Goal: Transaction & Acquisition: Download file/media

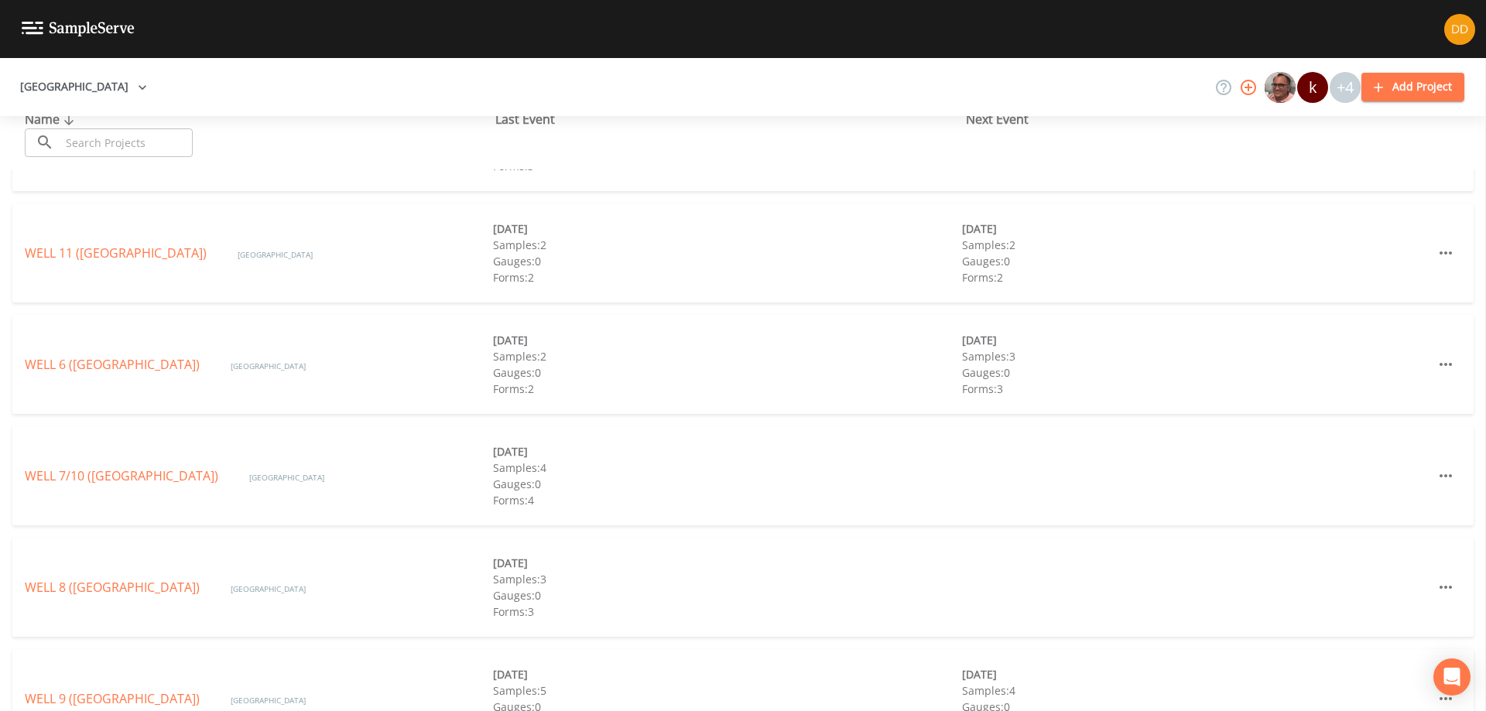
scroll to position [591, 0]
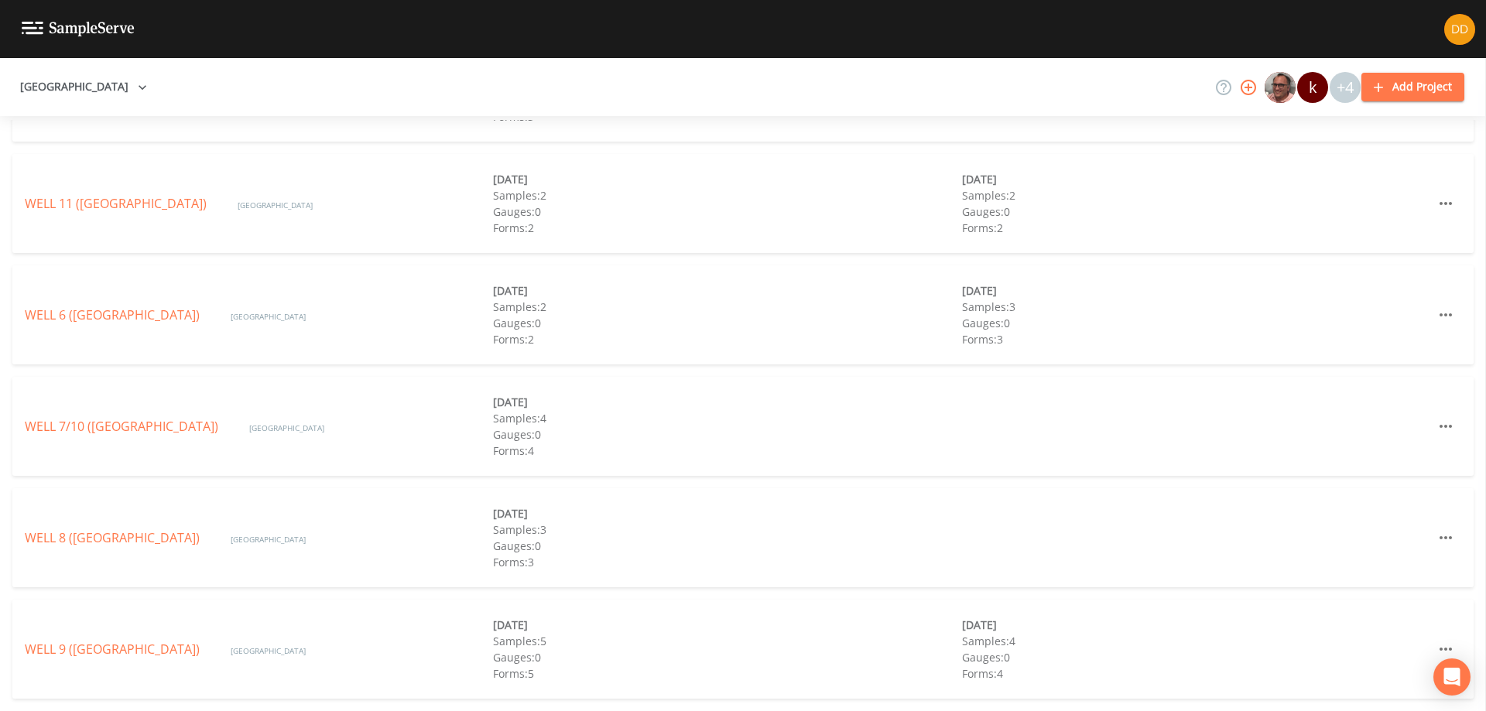
click at [150, 650] on link "WELL 9 ([GEOGRAPHIC_DATA])" at bounding box center [112, 649] width 175 height 17
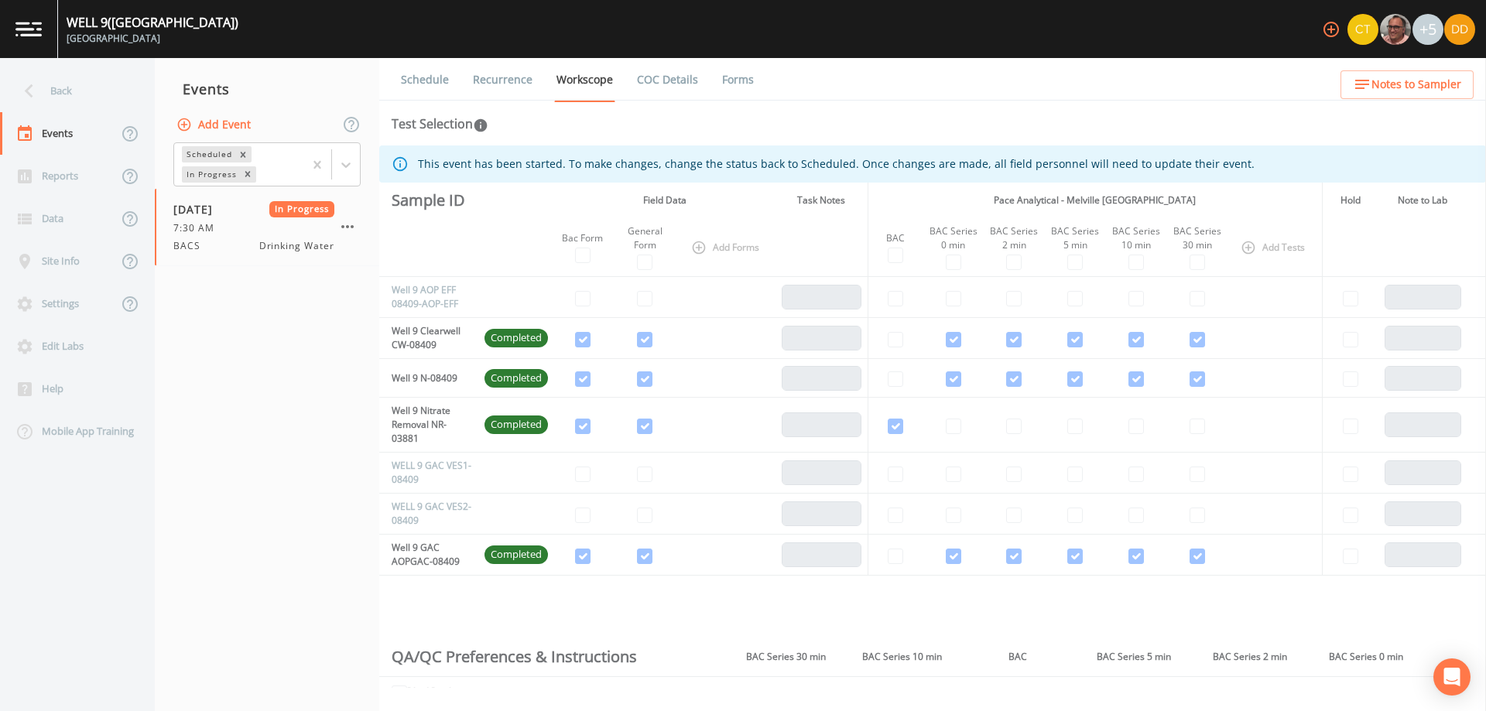
click at [665, 79] on link "COC Details" at bounding box center [667, 79] width 66 height 43
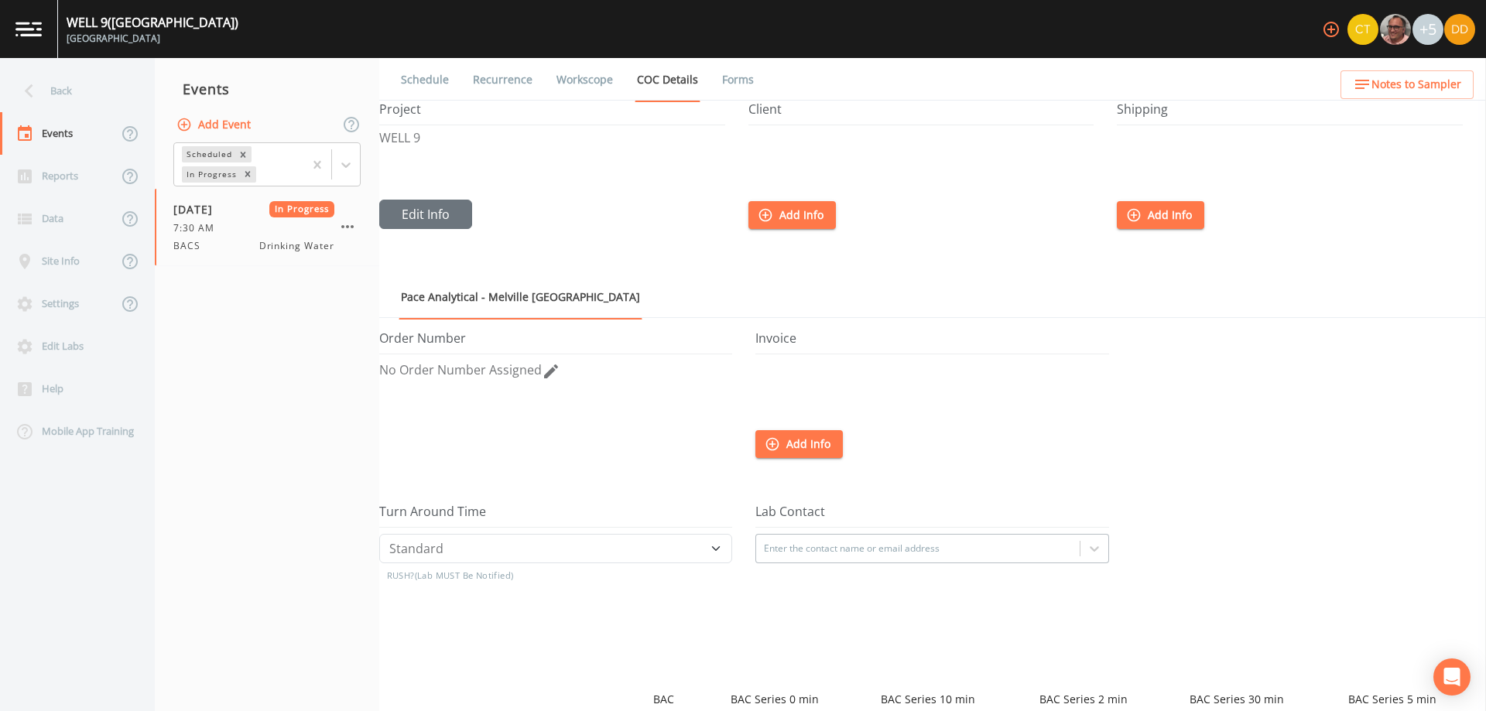
click at [751, 73] on ul "Schedule Recurrence Workscope COC Details Forms" at bounding box center [932, 79] width 1106 height 43
click at [741, 76] on link "Forms" at bounding box center [738, 79] width 36 height 43
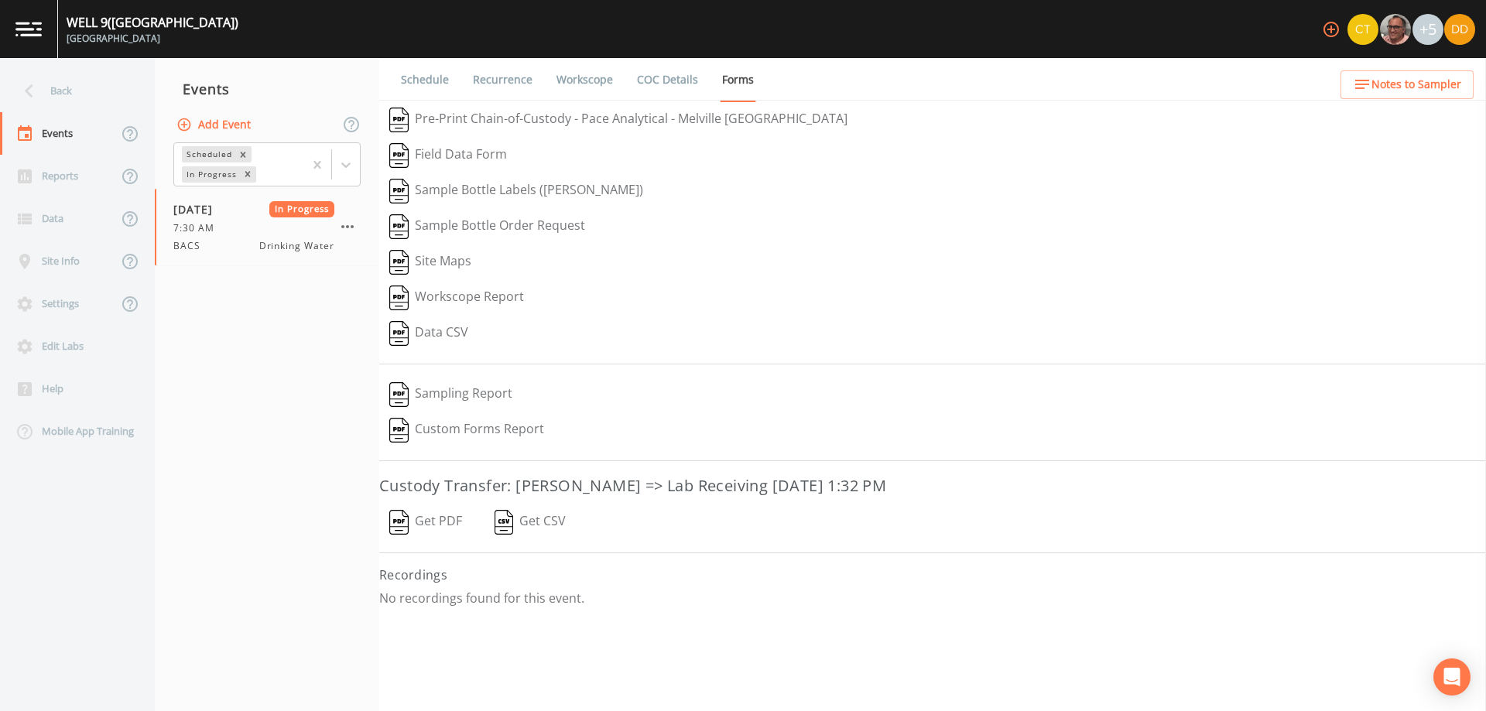
click at [446, 524] on button "Get PDF" at bounding box center [425, 522] width 93 height 36
